Goal: Find contact information: Find contact information

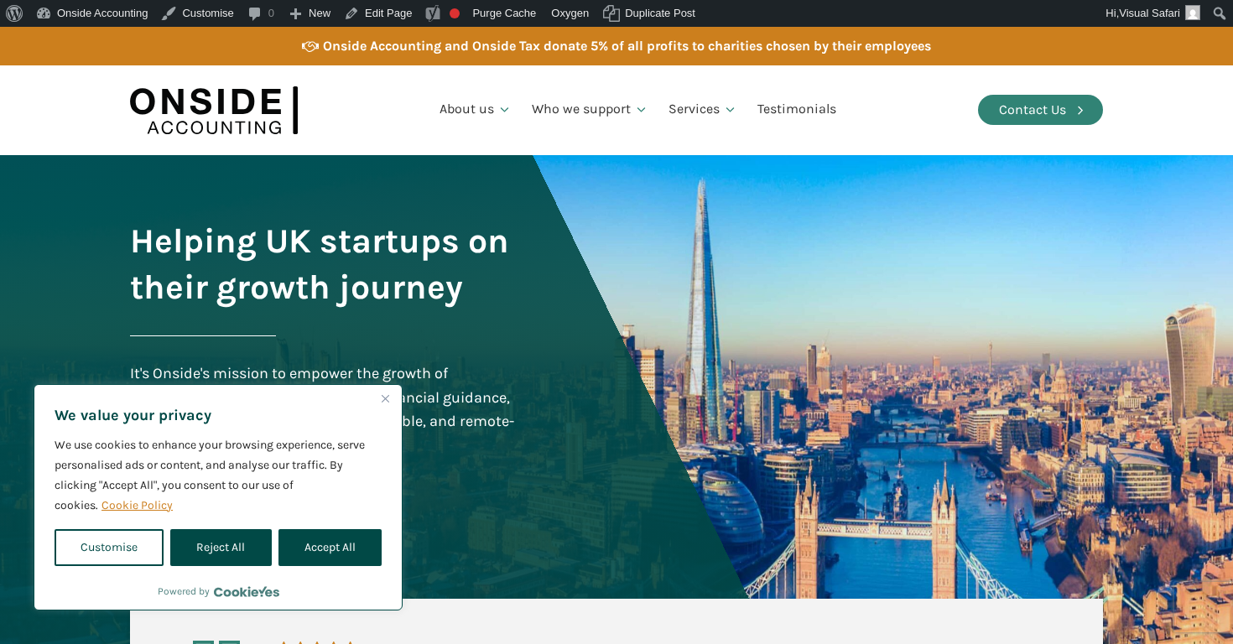
click at [1055, 115] on div "Contact Us" at bounding box center [1032, 110] width 67 height 22
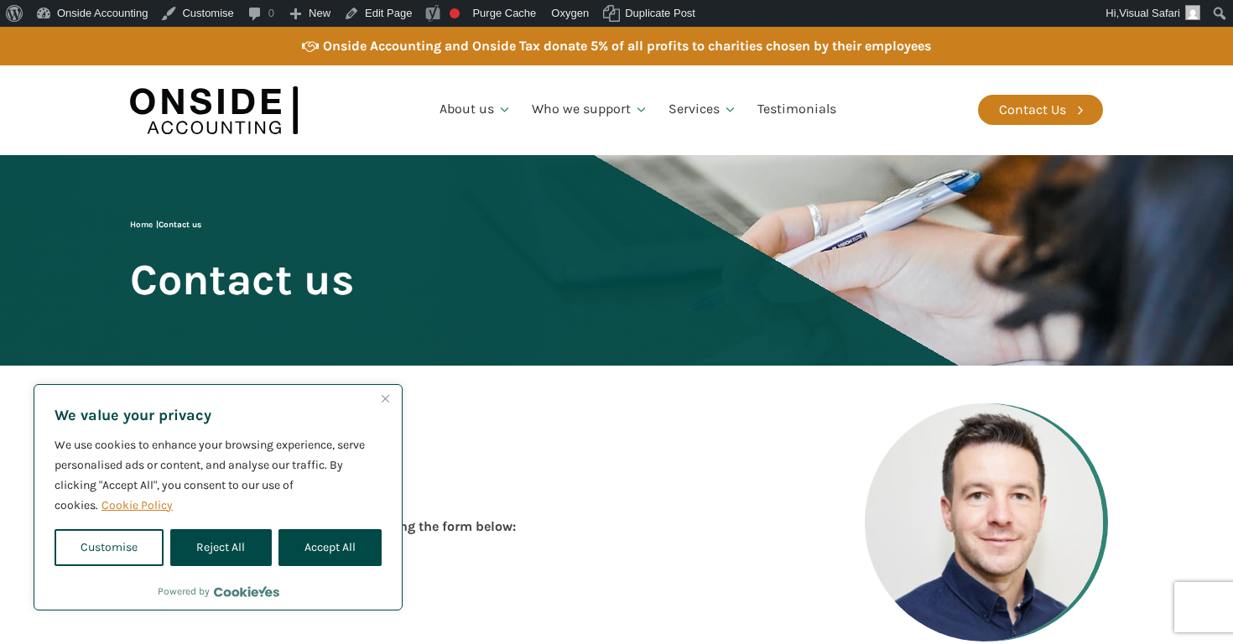
scroll to position [411, 0]
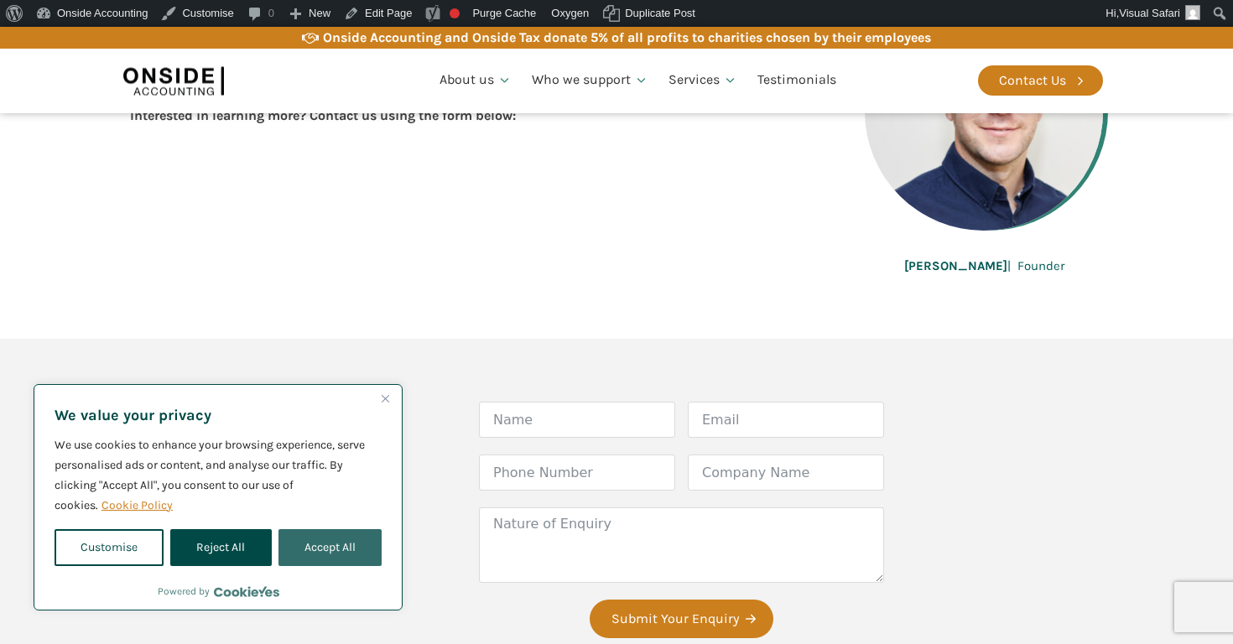
click at [311, 554] on button "Accept All" at bounding box center [330, 547] width 103 height 37
checkbox input "true"
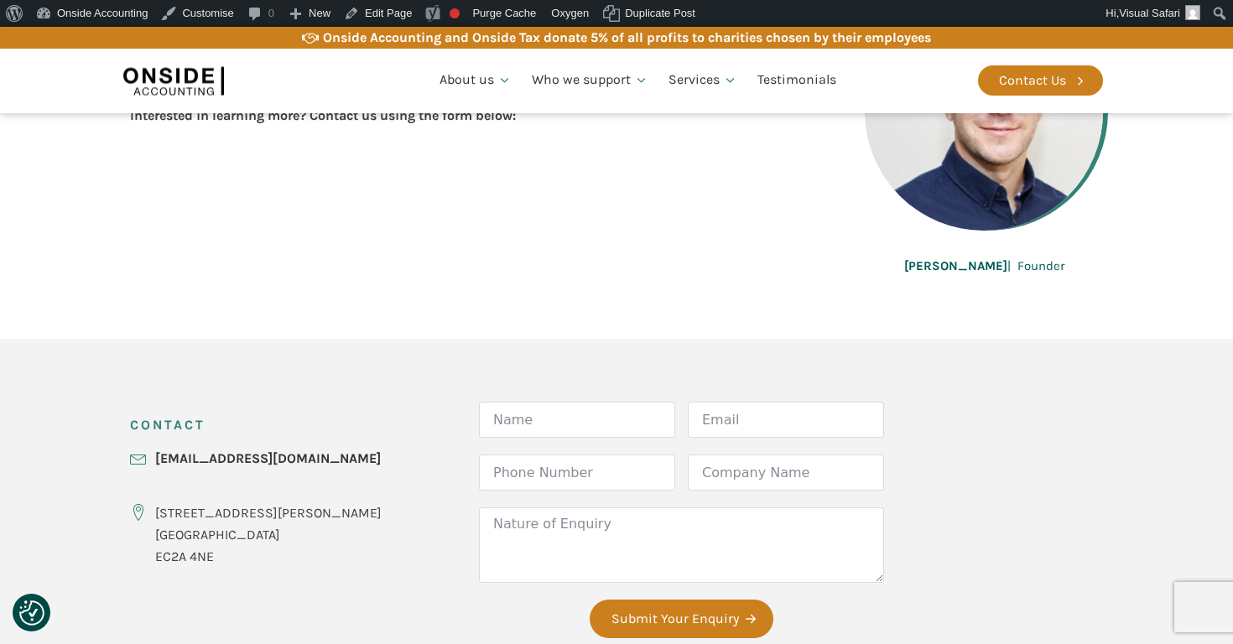
scroll to position [591, 0]
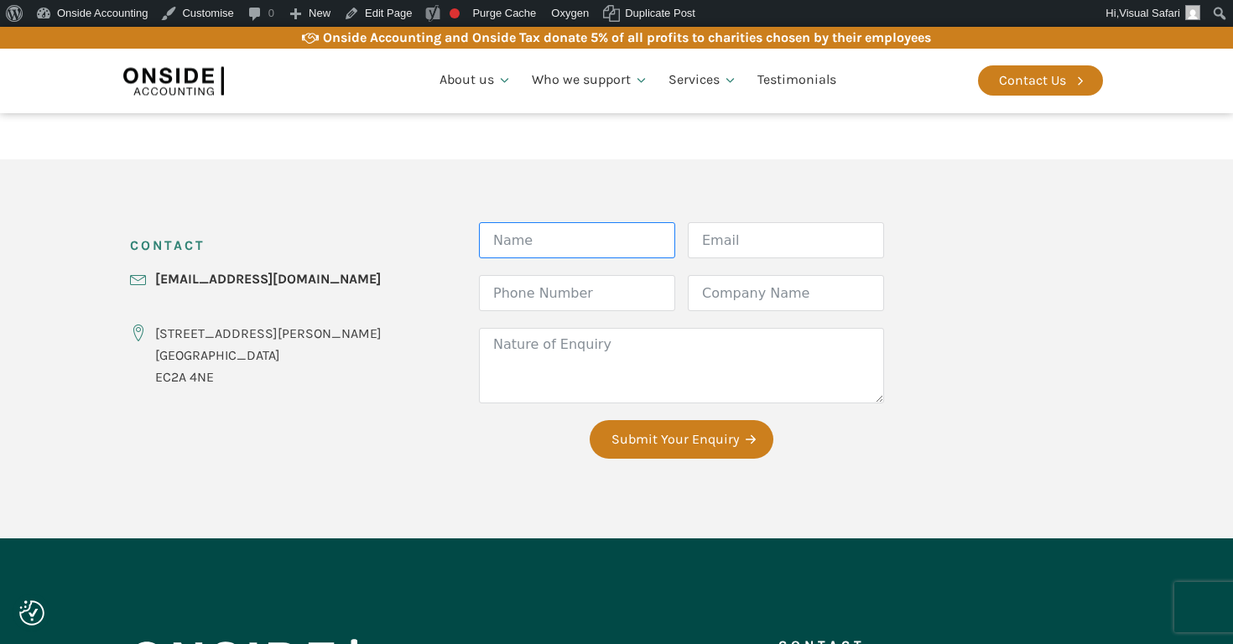
click at [551, 230] on input "Name" at bounding box center [577, 240] width 196 height 36
